Goal: Complete application form

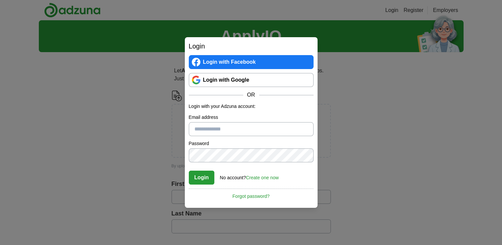
click at [246, 60] on link "Login with Facebook" at bounding box center [251, 62] width 125 height 14
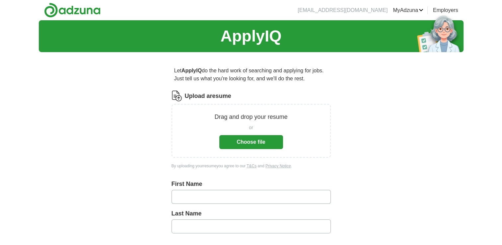
click at [245, 137] on button "Choose file" at bounding box center [251, 142] width 64 height 14
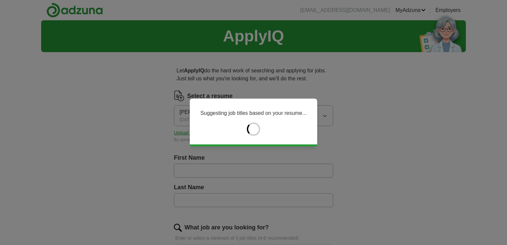
type input "*********"
type input "***"
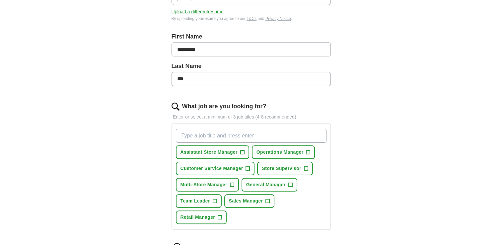
scroll to position [133, 0]
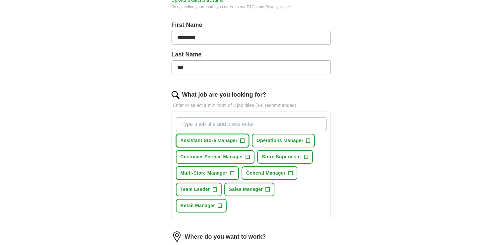
click at [242, 138] on span "+" at bounding box center [242, 140] width 4 height 5
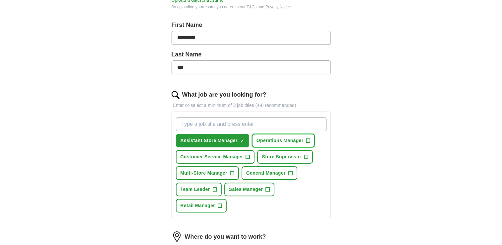
click at [308, 139] on span "+" at bounding box center [308, 140] width 4 height 5
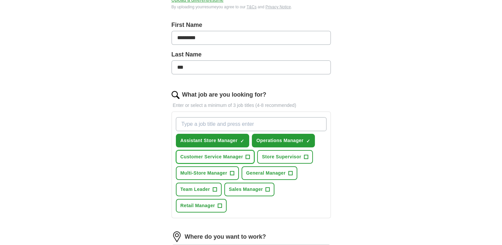
click at [244, 154] on button "Customer Service Manager +" at bounding box center [215, 157] width 79 height 14
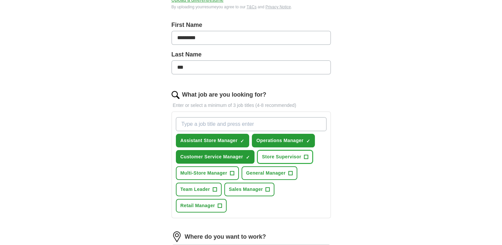
drag, startPoint x: 305, startPoint y: 154, endPoint x: 300, endPoint y: 154, distance: 5.0
click at [305, 154] on span "+" at bounding box center [306, 156] width 4 height 5
click at [285, 166] on button "General Manager +" at bounding box center [270, 173] width 56 height 14
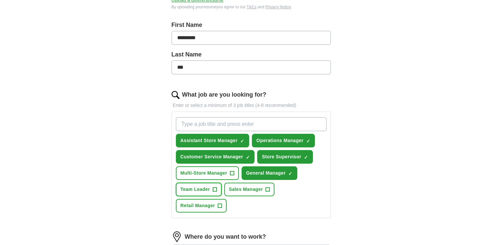
click at [214, 188] on span "+" at bounding box center [215, 189] width 4 height 5
click at [220, 203] on span "+" at bounding box center [220, 205] width 4 height 5
click at [270, 185] on button "Sales Manager +" at bounding box center [249, 190] width 50 height 14
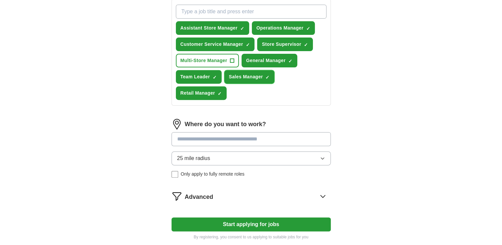
scroll to position [266, 0]
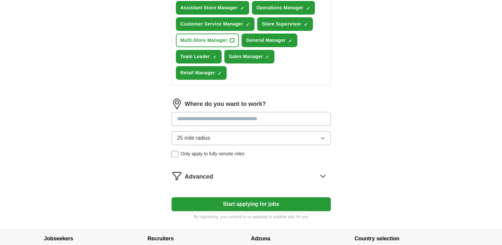
click at [324, 171] on icon at bounding box center [323, 176] width 11 height 11
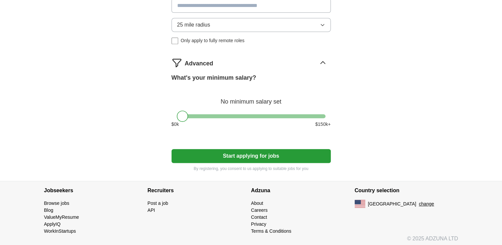
scroll to position [379, 0]
click at [232, 114] on div at bounding box center [251, 116] width 149 height 4
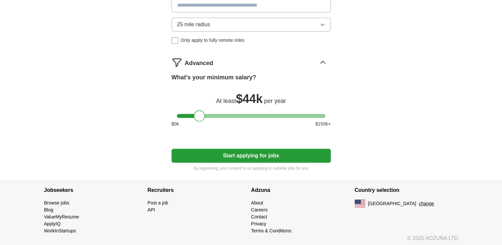
drag, startPoint x: 232, startPoint y: 114, endPoint x: 199, endPoint y: 116, distance: 32.9
click at [199, 116] on div at bounding box center [199, 115] width 11 height 11
click at [244, 149] on button "Start applying for jobs" at bounding box center [251, 156] width 159 height 14
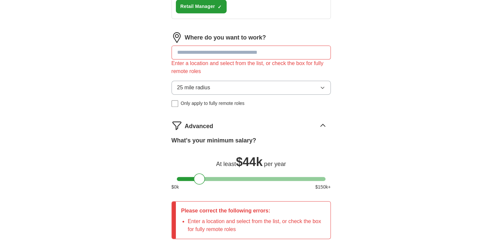
scroll to position [313, 0]
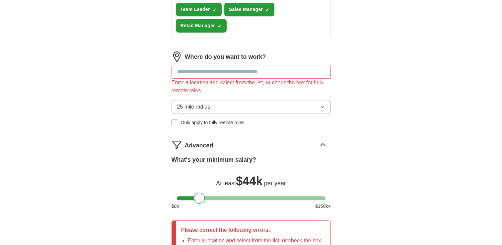
click at [237, 69] on input at bounding box center [251, 72] width 159 height 14
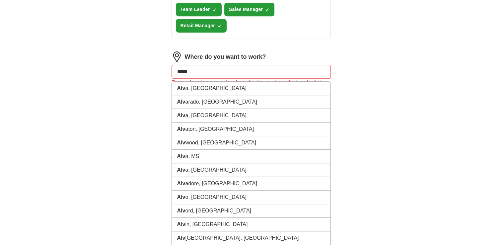
type input "*****"
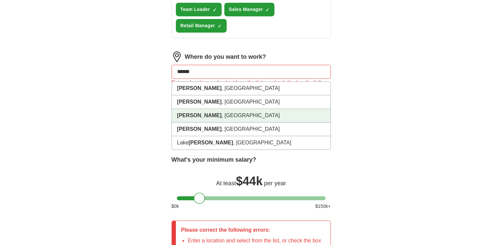
click at [202, 113] on li "Alvin , TX" at bounding box center [251, 116] width 159 height 14
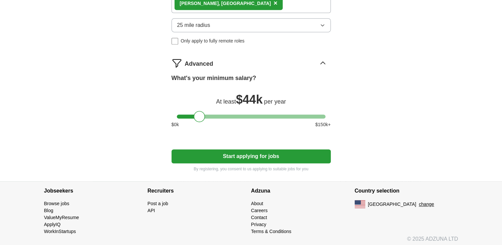
scroll to position [384, 0]
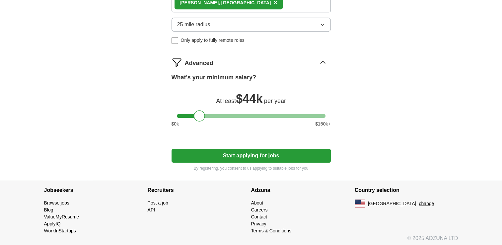
click at [235, 152] on button "Start applying for jobs" at bounding box center [251, 156] width 159 height 14
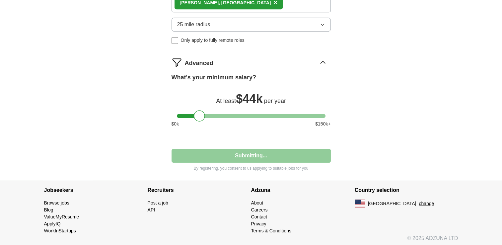
select select "**"
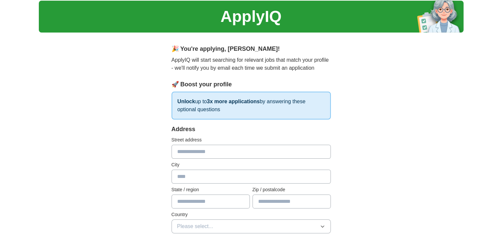
scroll to position [0, 0]
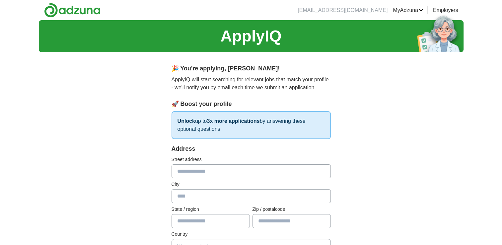
click at [224, 169] on input "text" at bounding box center [251, 171] width 159 height 14
type input "**********"
type input "*****"
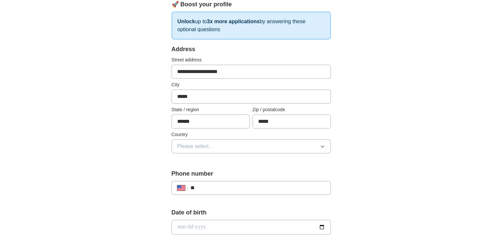
scroll to position [133, 0]
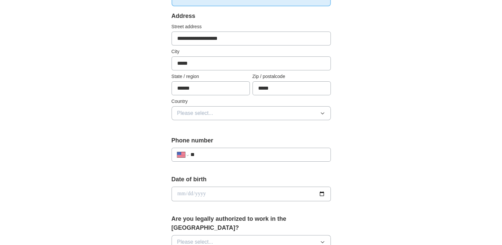
click at [314, 112] on button "Please select..." at bounding box center [251, 113] width 159 height 14
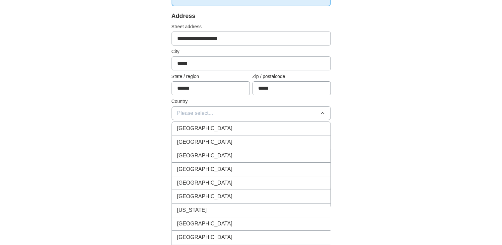
click at [264, 136] on li "United States" at bounding box center [251, 142] width 159 height 14
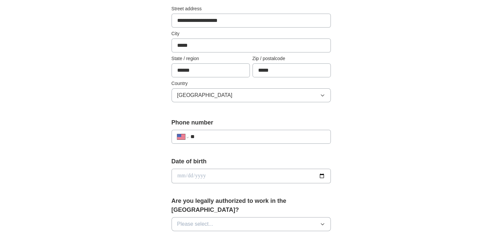
scroll to position [166, 0]
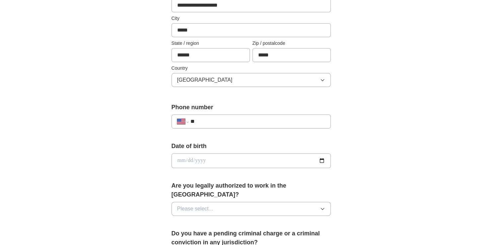
click at [256, 119] on input "**" at bounding box center [257, 122] width 135 height 8
type input "**********"
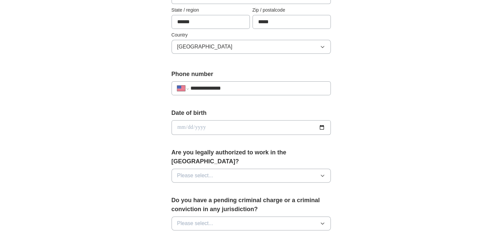
scroll to position [232, 0]
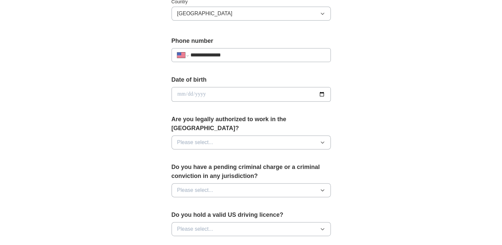
click at [319, 89] on input "date" at bounding box center [251, 94] width 159 height 15
type input "**********"
click at [318, 135] on button "Please select..." at bounding box center [251, 142] width 159 height 14
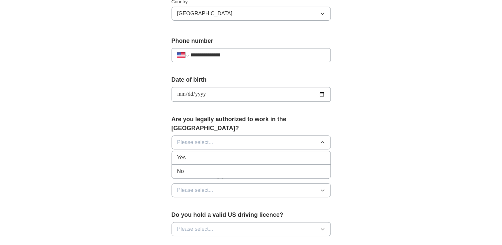
click at [216, 154] on div "Yes" at bounding box center [251, 158] width 148 height 8
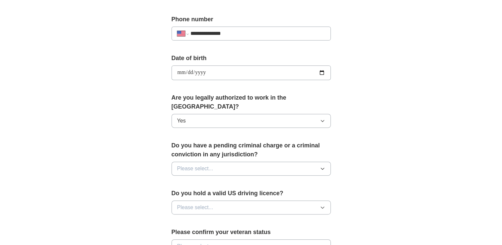
scroll to position [266, 0]
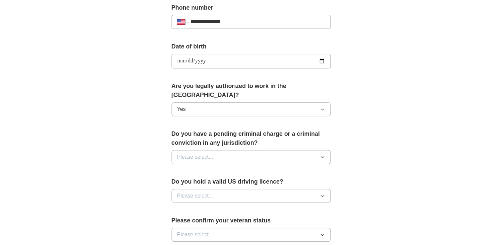
click at [319, 150] on button "Please select..." at bounding box center [251, 157] width 159 height 14
click at [262, 182] on div "No" at bounding box center [251, 186] width 148 height 8
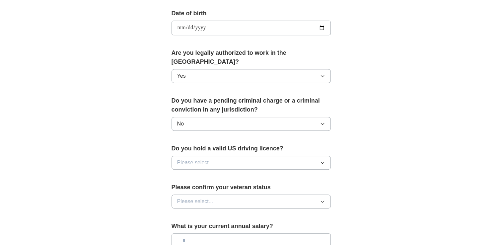
click at [318, 156] on button "Please select..." at bounding box center [251, 163] width 159 height 14
click at [267, 174] on div "Yes" at bounding box center [251, 178] width 148 height 8
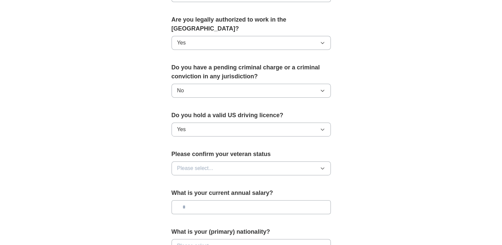
scroll to position [365, 0]
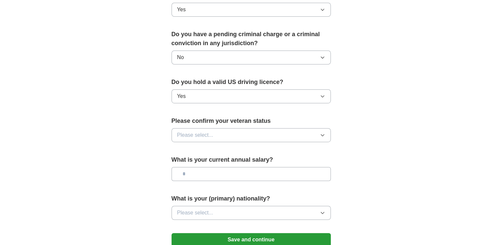
click at [317, 128] on button "Please select..." at bounding box center [251, 135] width 159 height 14
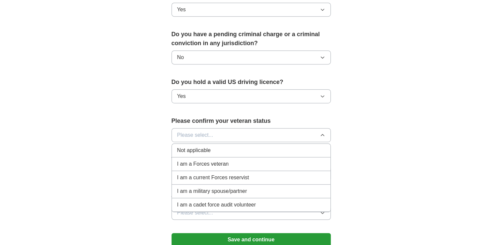
click at [255, 160] on div "I am a Forces veteran" at bounding box center [251, 164] width 148 height 8
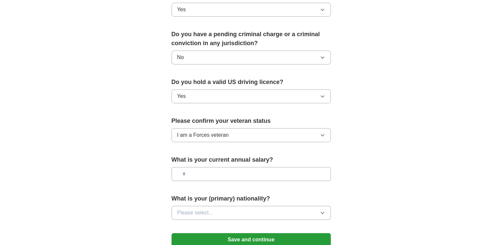
click at [291, 167] on input "text" at bounding box center [251, 174] width 159 height 14
type input "*******"
click at [315, 206] on button "Please select..." at bounding box center [251, 213] width 159 height 14
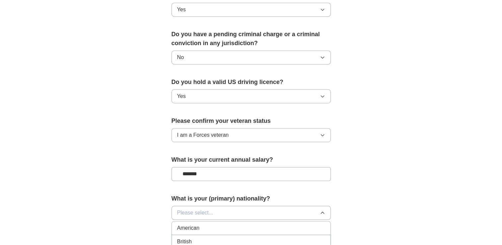
click at [287, 224] on div "American" at bounding box center [251, 228] width 148 height 8
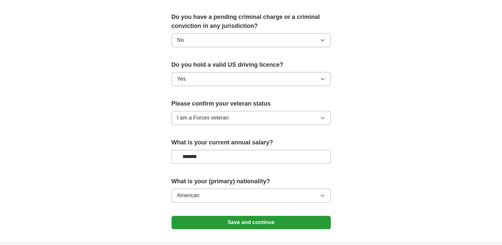
scroll to position [398, 0]
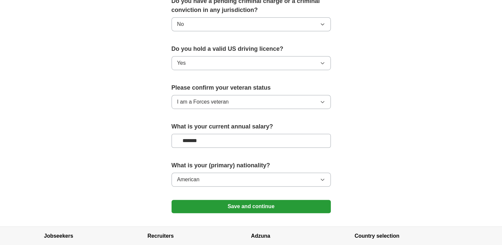
click at [275, 200] on button "Save and continue" at bounding box center [251, 206] width 159 height 13
